Goal: Task Accomplishment & Management: Use online tool/utility

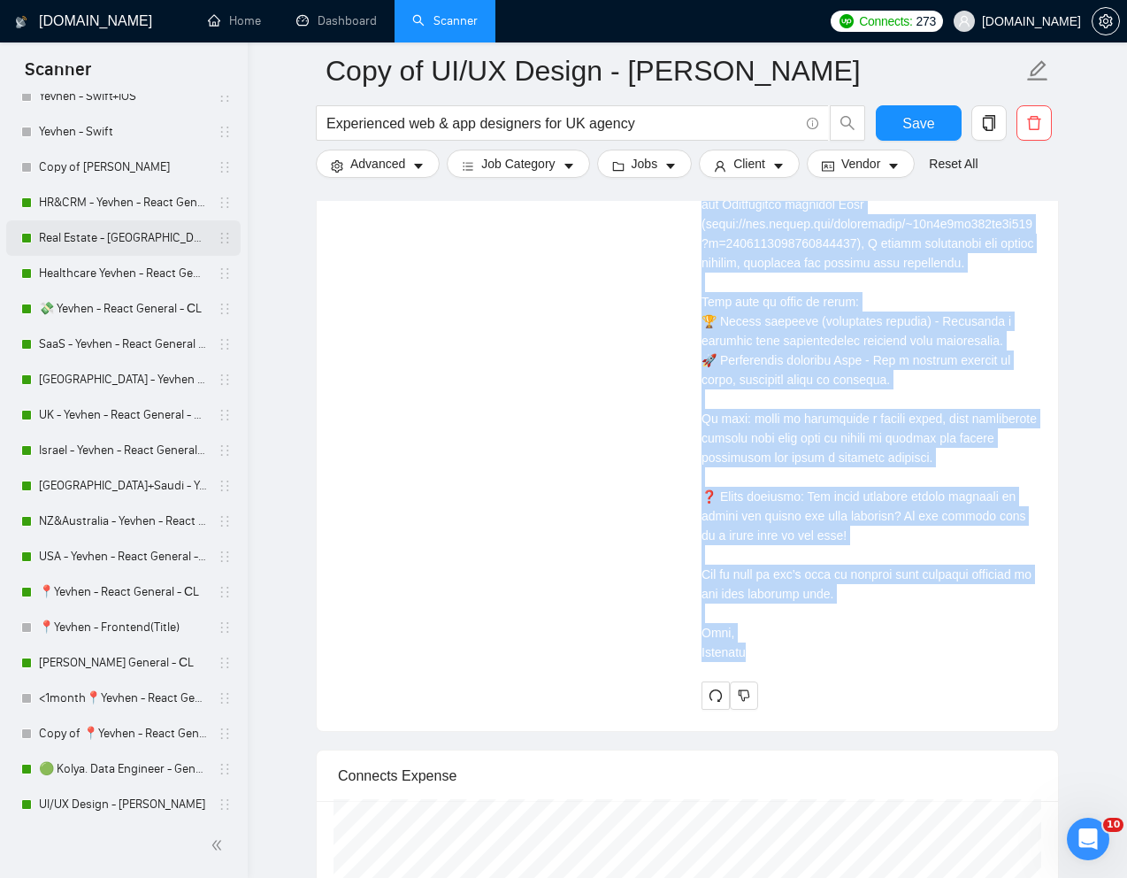
scroll to position [323, 0]
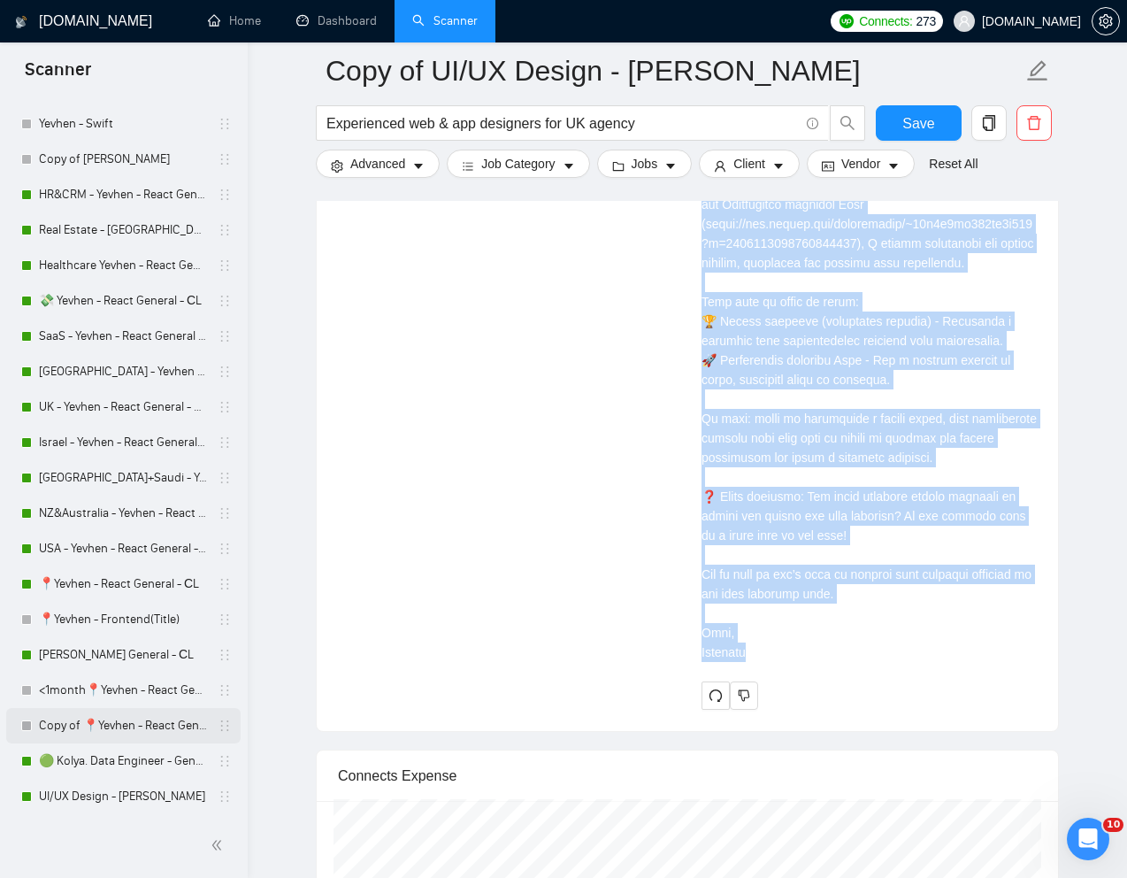
click at [111, 728] on link "Copy of 📍Yevhen - React General - СL" at bounding box center [123, 725] width 168 height 35
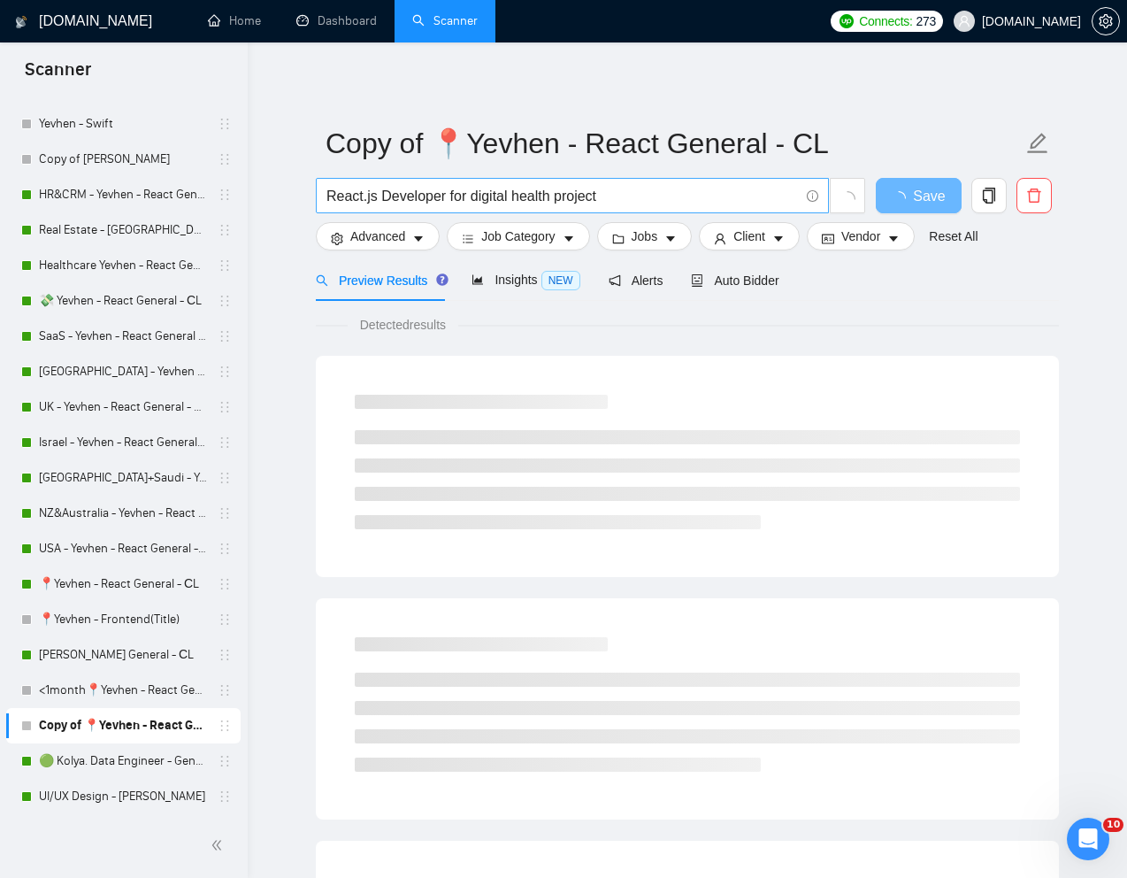
click at [511, 207] on span "React.js Developer for digital health project" at bounding box center [572, 195] width 513 height 35
click at [511, 202] on input "React.js Developer for digital health project" at bounding box center [562, 196] width 472 height 22
paste input "Senior Front-End Developer Needed"
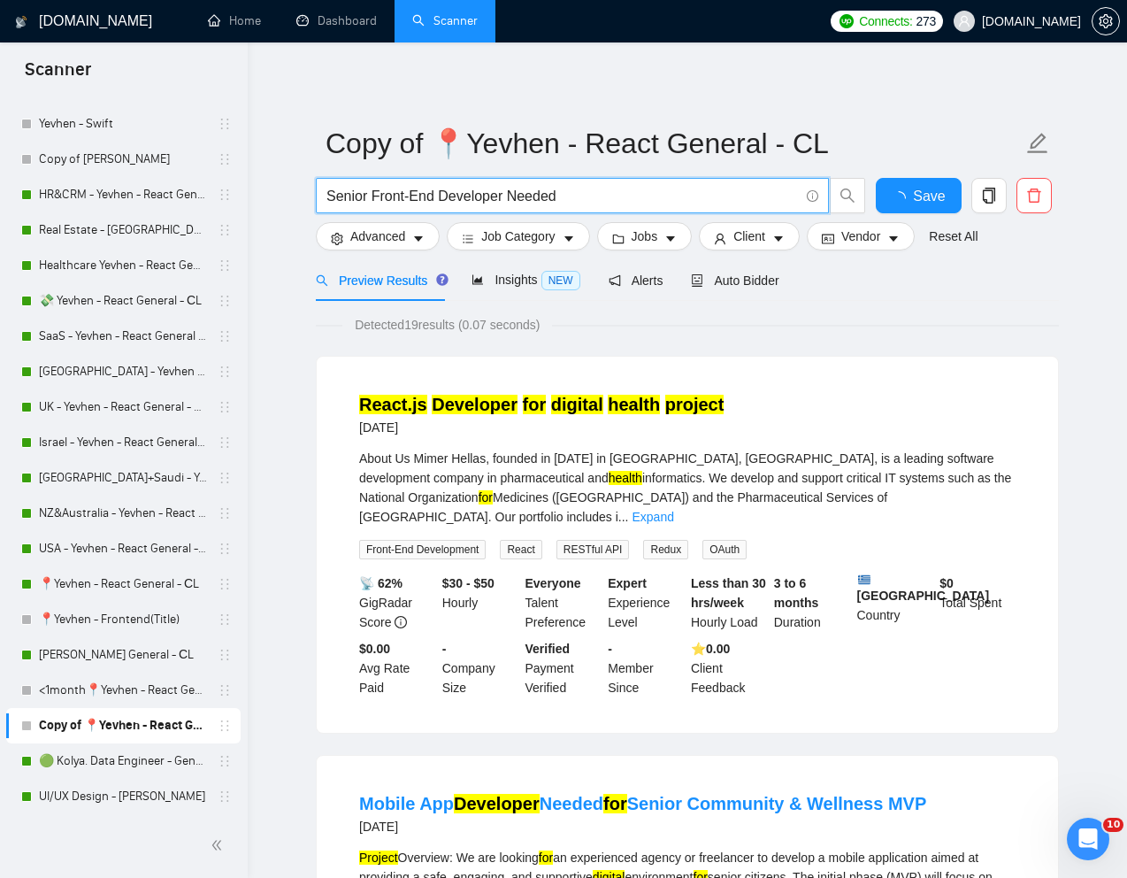
type input "Senior Front-End Developer Needed"
click at [865, 274] on div "Preview Results Insights NEW Alerts Auto Bidder" at bounding box center [687, 280] width 743 height 42
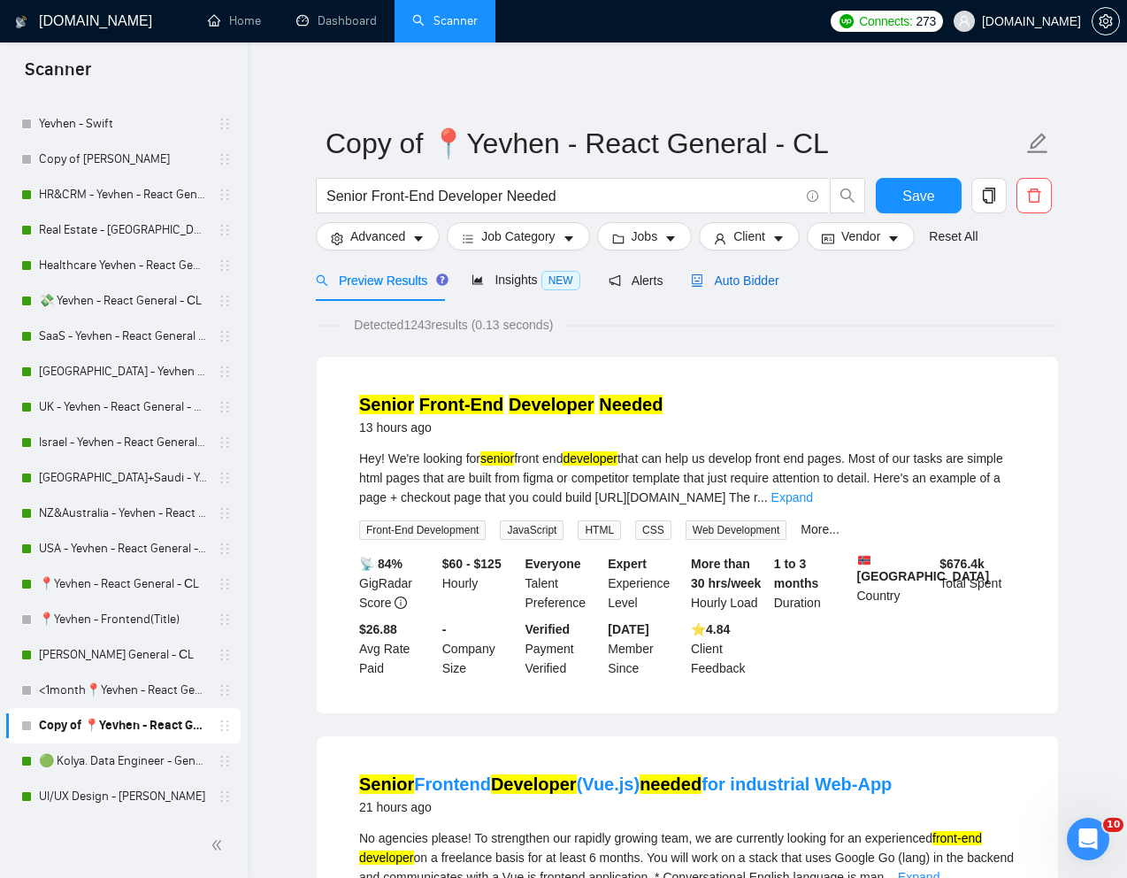
click at [755, 288] on div "Auto Bidder" at bounding box center [735, 280] width 88 height 19
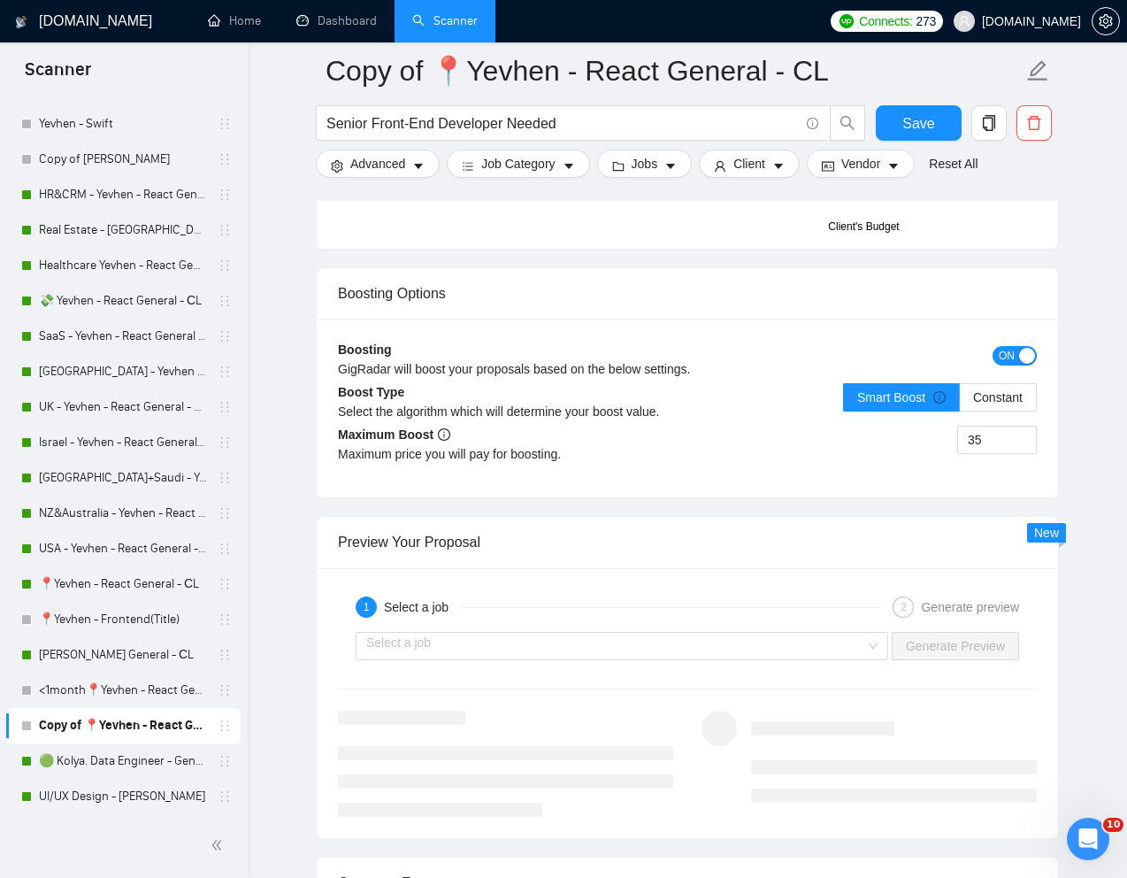
scroll to position [3241, 0]
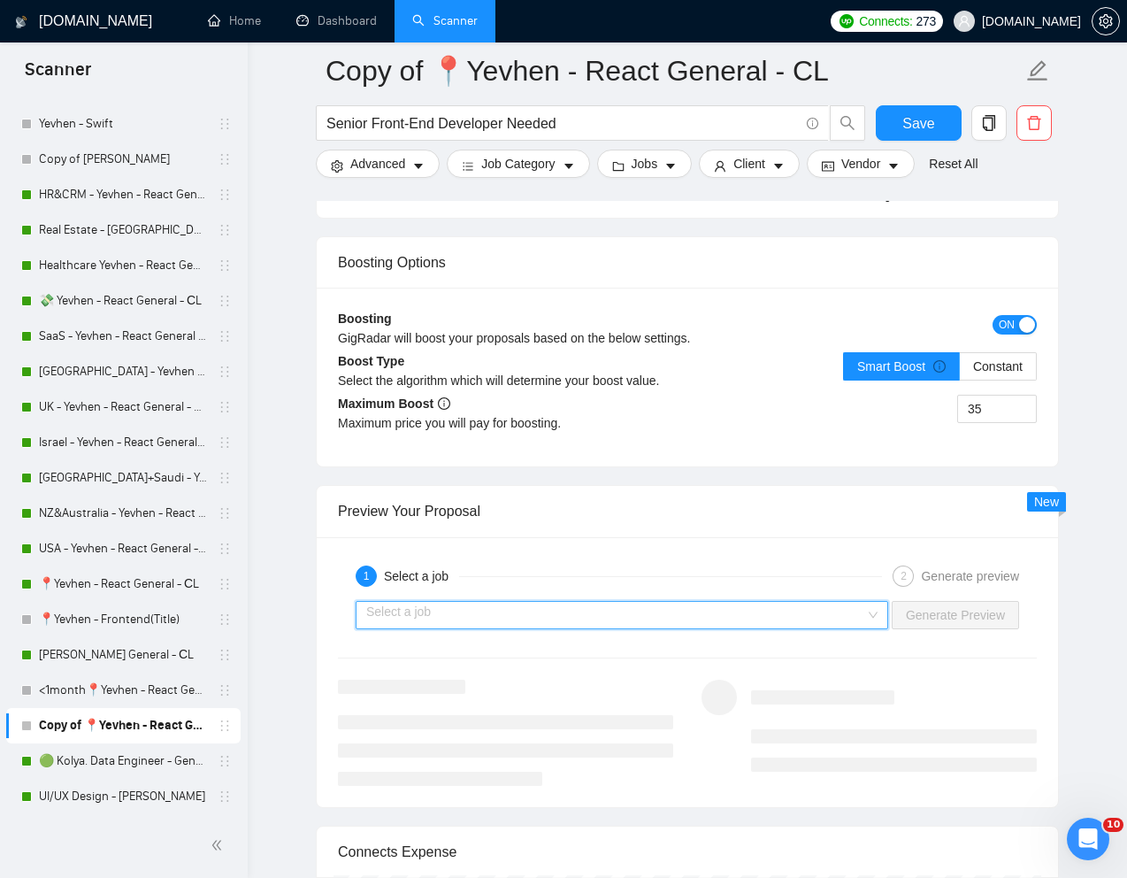
click at [765, 618] on input "search" at bounding box center [615, 615] width 499 height 27
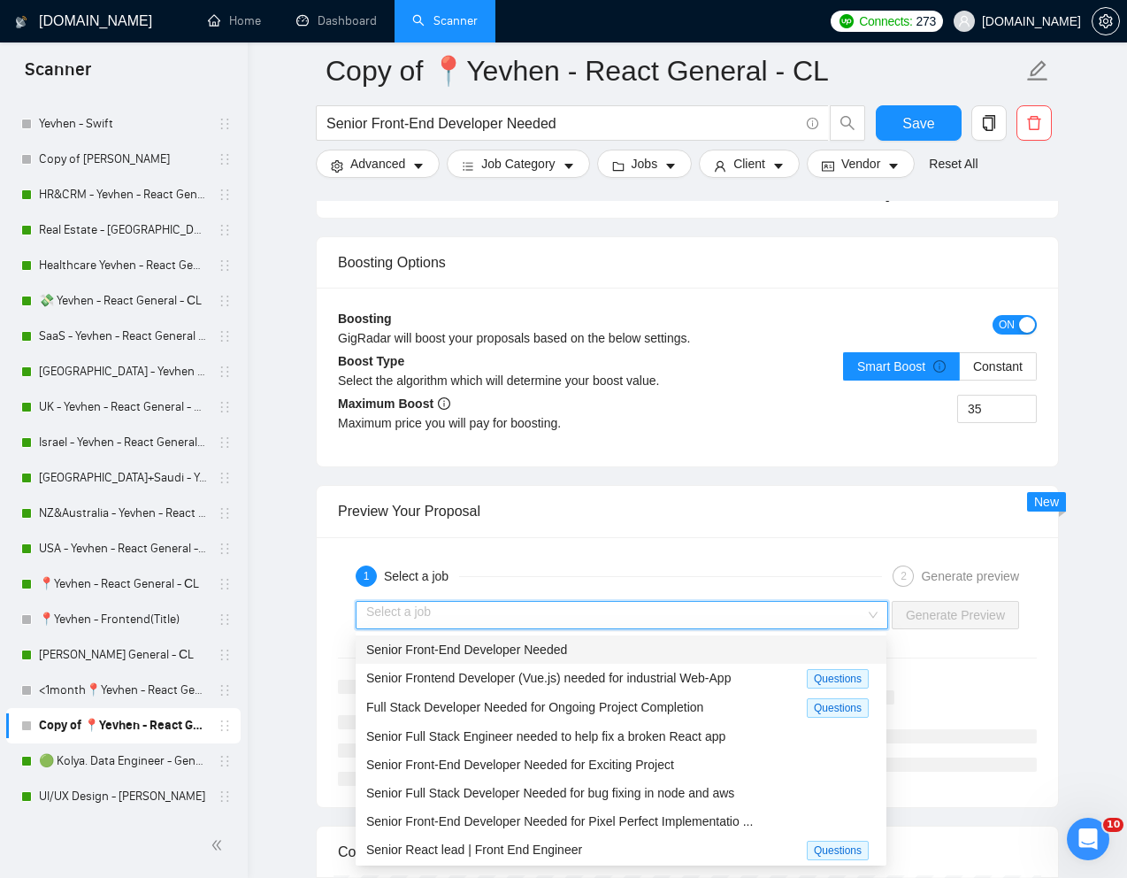
click at [673, 644] on div "Senior Front-End Developer Needed" at bounding box center [621, 649] width 510 height 19
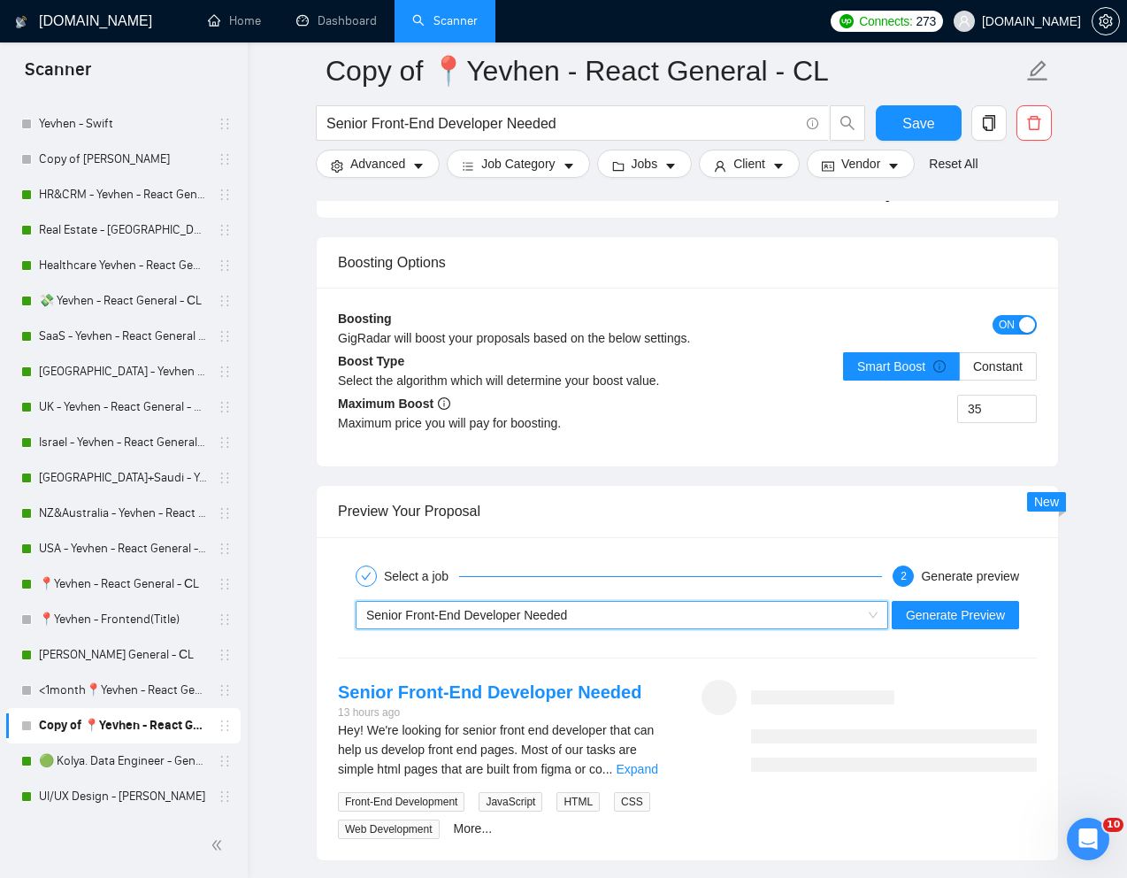
click at [975, 591] on div "Select a job 2 Generate preview" at bounding box center [687, 575] width 699 height 35
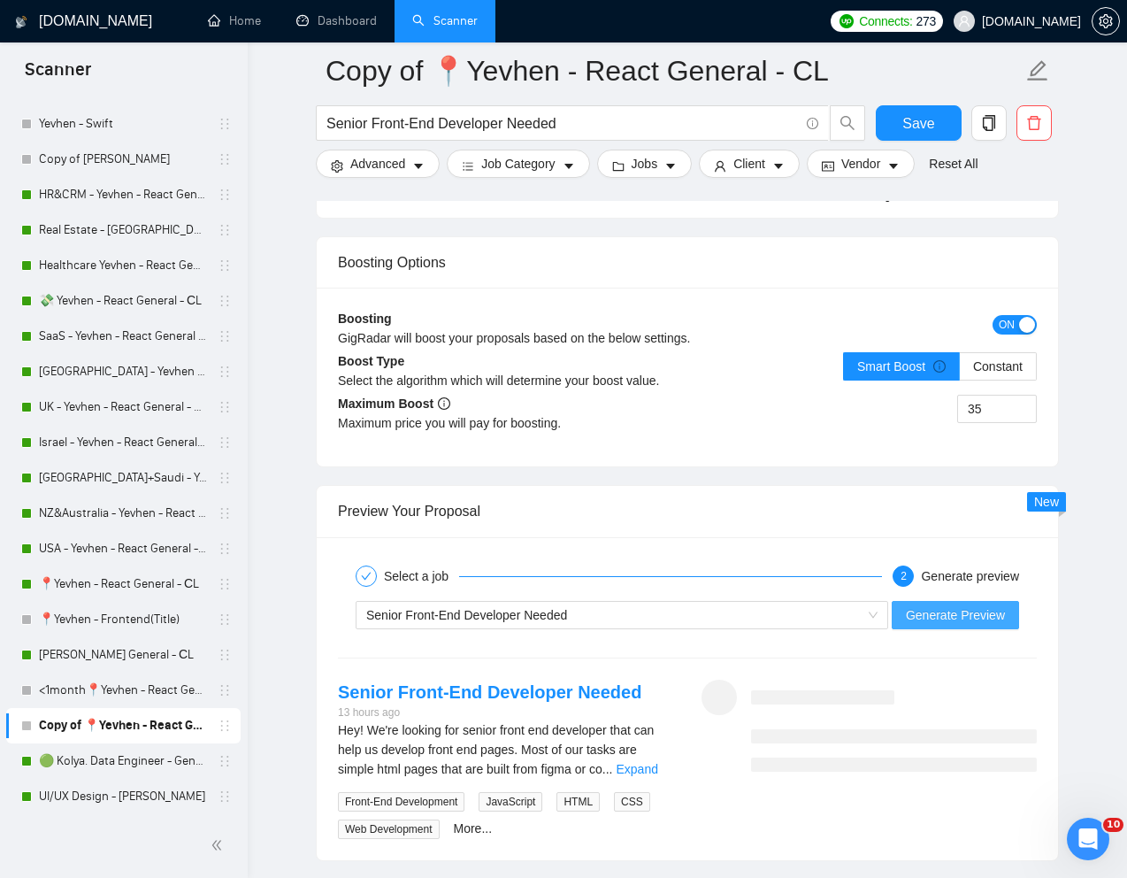
click at [933, 626] on button "Generate Preview" at bounding box center [955, 615] width 127 height 28
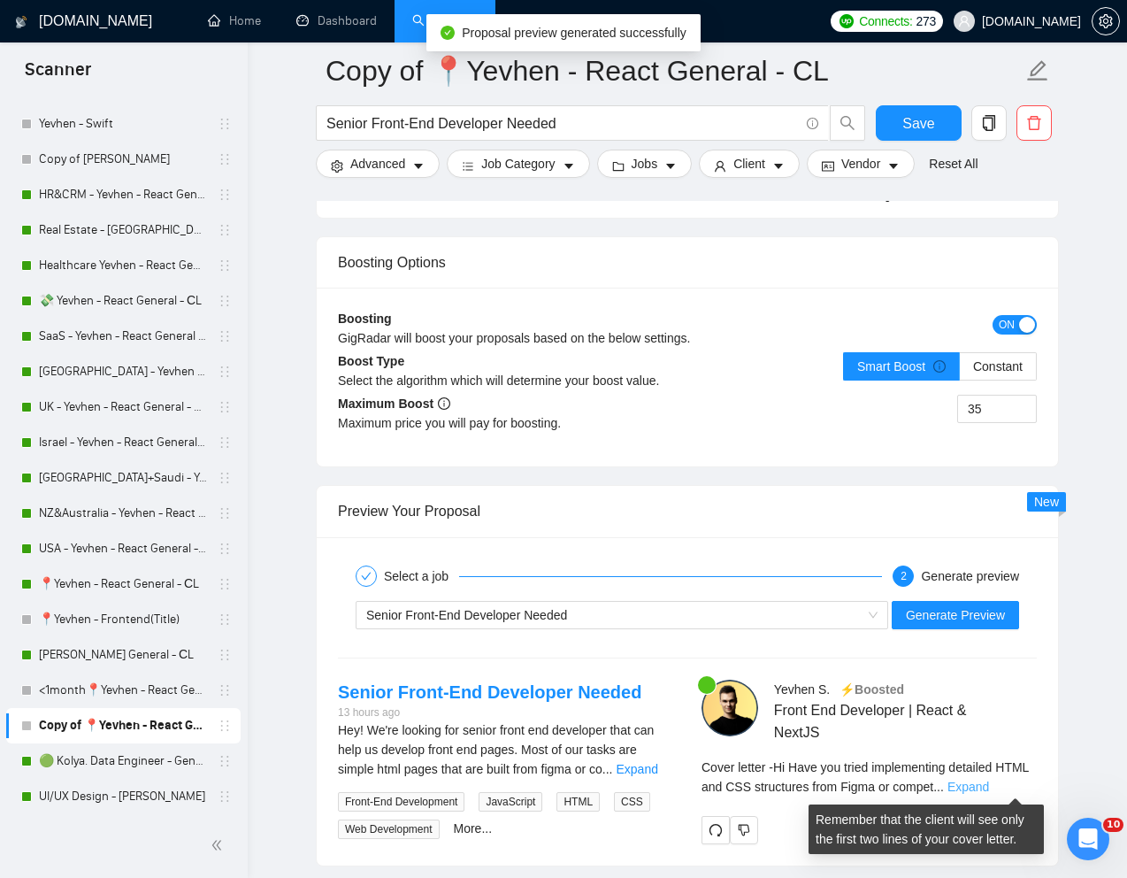
click at [989, 779] on link "Expand" at bounding box center [969, 786] width 42 height 14
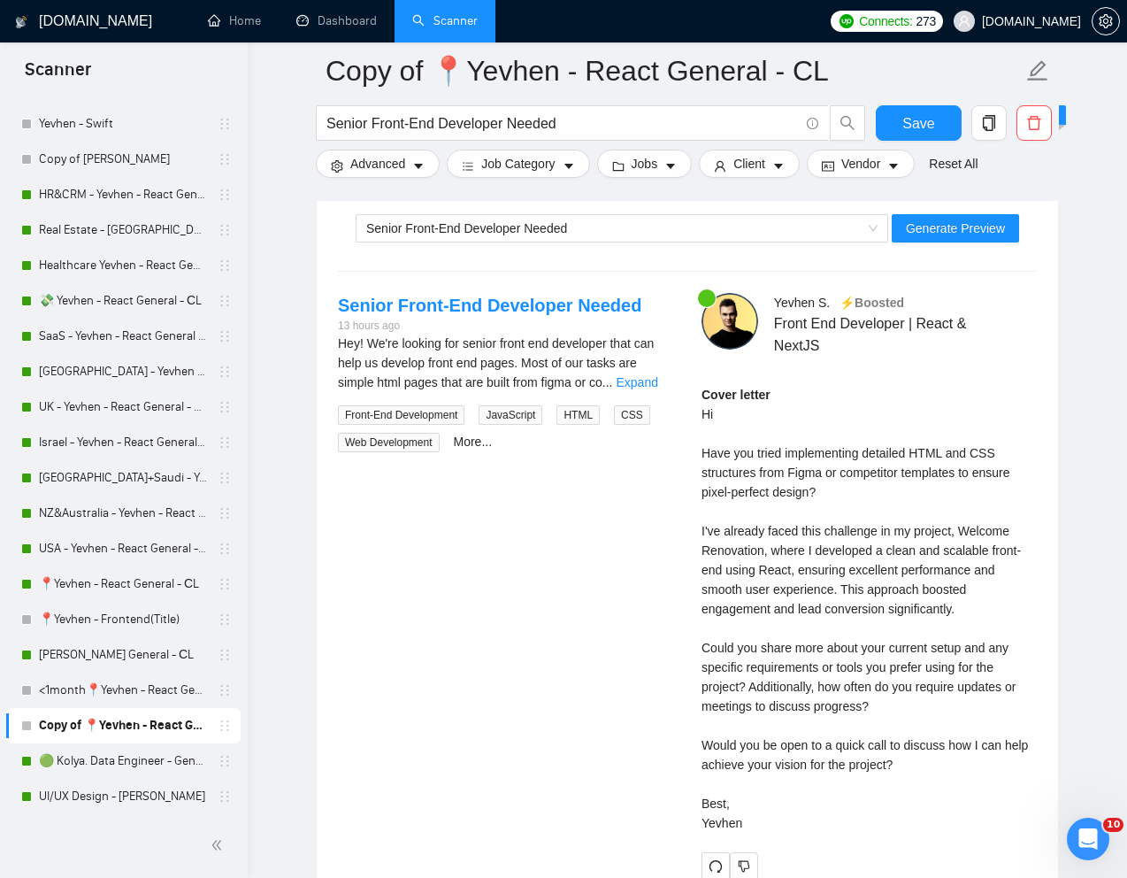
scroll to position [3628, 0]
click at [753, 755] on div "Cover letter Hi Have you tried implementing detailed HTML and CSS structures fr…" at bounding box center [869, 608] width 335 height 448
drag, startPoint x: 696, startPoint y: 745, endPoint x: 895, endPoint y: 745, distance: 199.1
click at [895, 745] on div "[PERSON_NAME] ⚡️Boosted Front End Developer | React & NextJS Cover letter Hi Ha…" at bounding box center [869, 585] width 364 height 587
copy div "Would you be open to a quick call"
